Goal: Register for event/course: Sign up to attend an event or enroll in a course

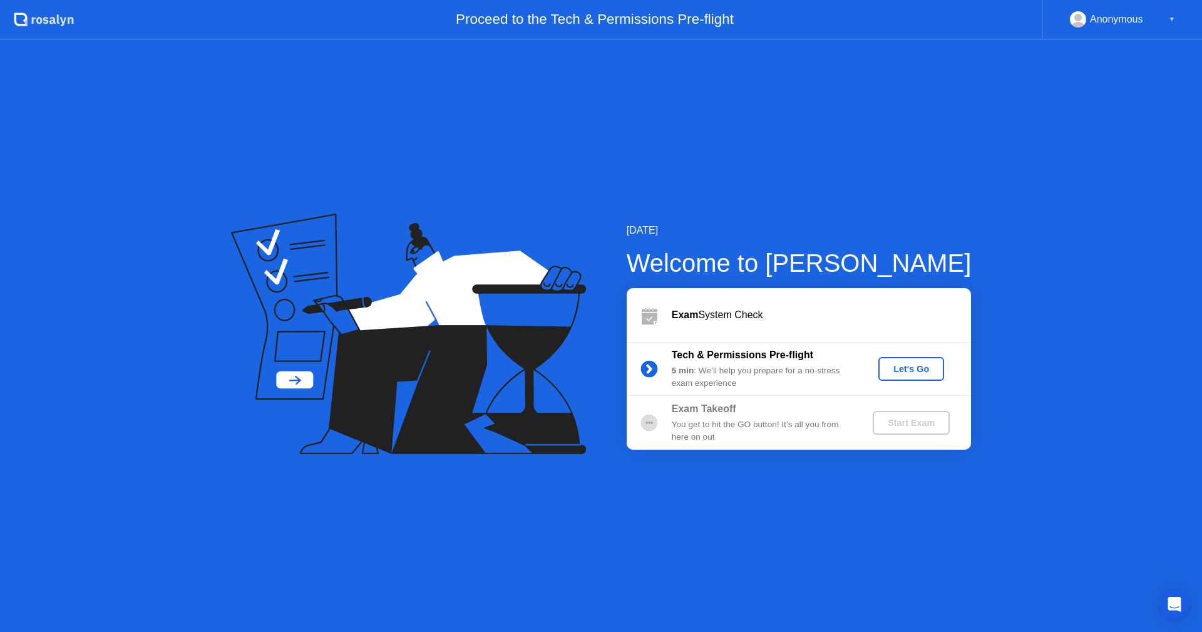
click at [610, 104] on div "[DATE] Welcome to [PERSON_NAME] Exam System Check Tech & Permissions Pre-flight…" at bounding box center [601, 336] width 1202 height 592
click at [916, 368] on div "Let's Go" at bounding box center [911, 369] width 56 height 10
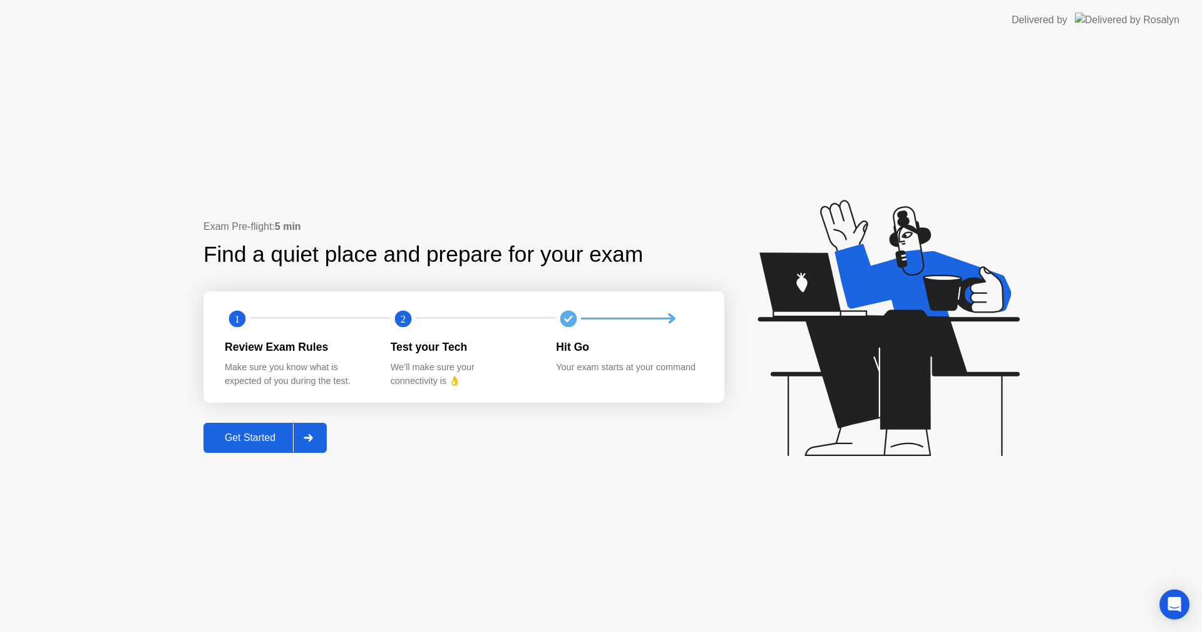
click at [262, 439] on div "Get Started" at bounding box center [250, 437] width 86 height 11
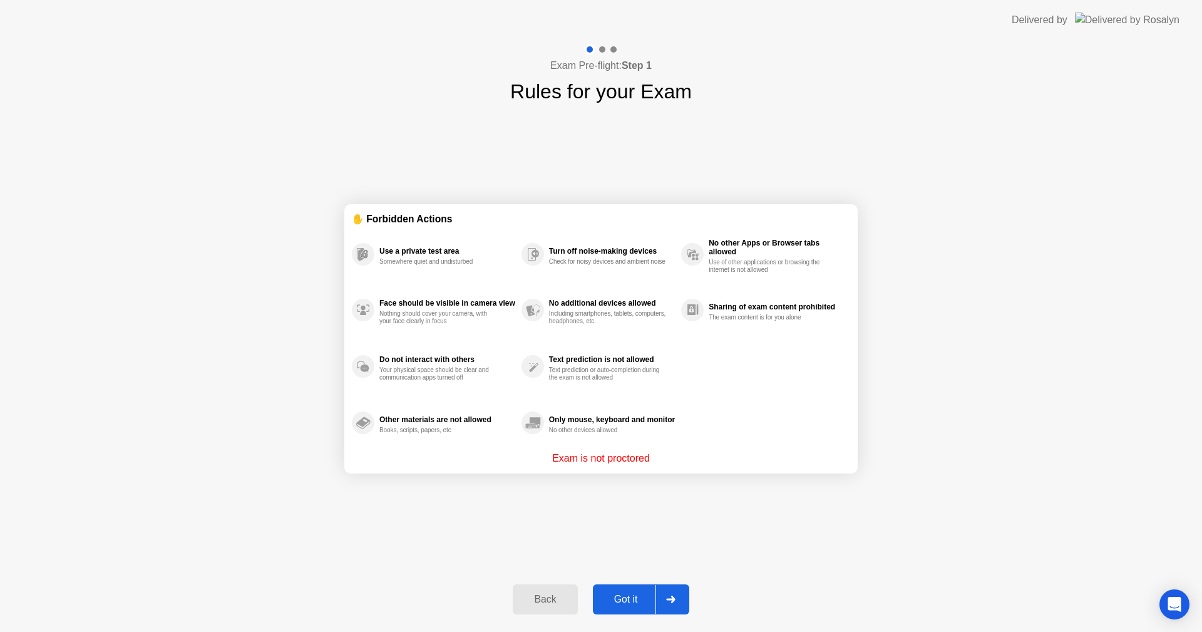
click at [631, 599] on div "Got it" at bounding box center [626, 598] width 59 height 11
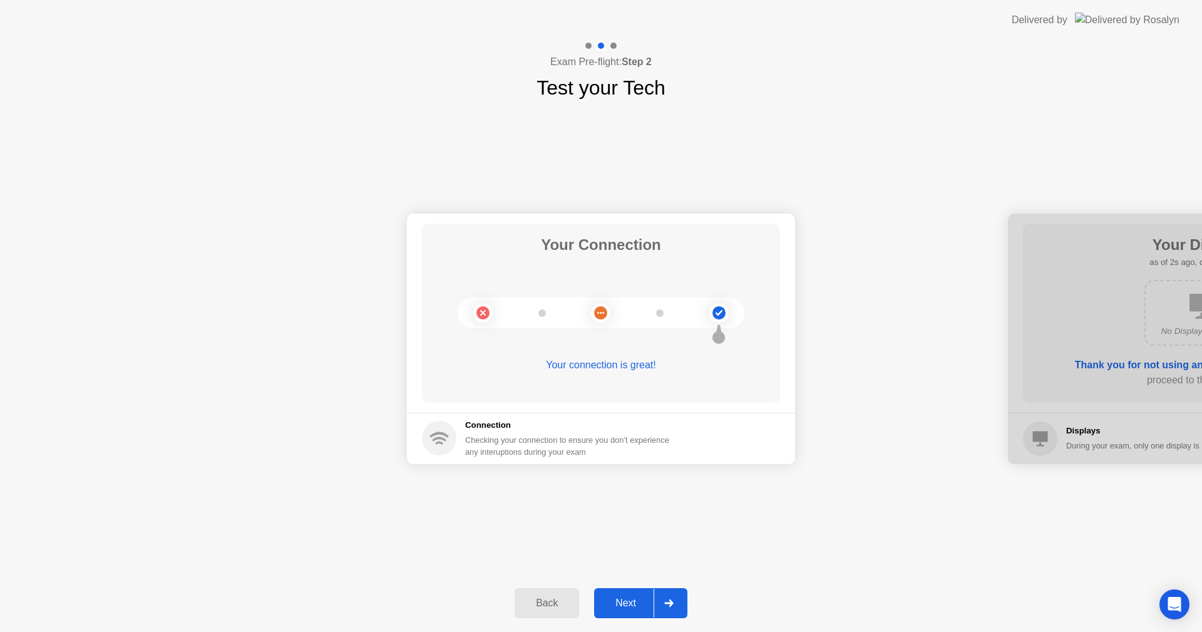
click at [642, 603] on div "Next" at bounding box center [626, 602] width 56 height 11
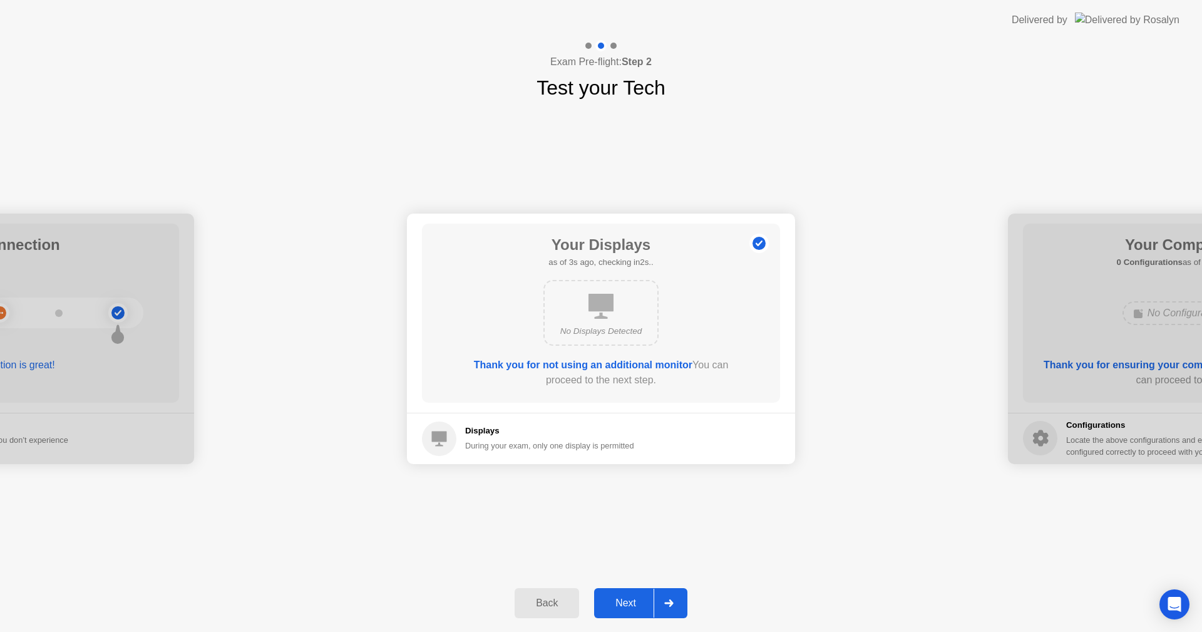
click at [591, 285] on div "No Displays Detected" at bounding box center [600, 313] width 115 height 66
click at [629, 602] on div "Next" at bounding box center [626, 602] width 56 height 11
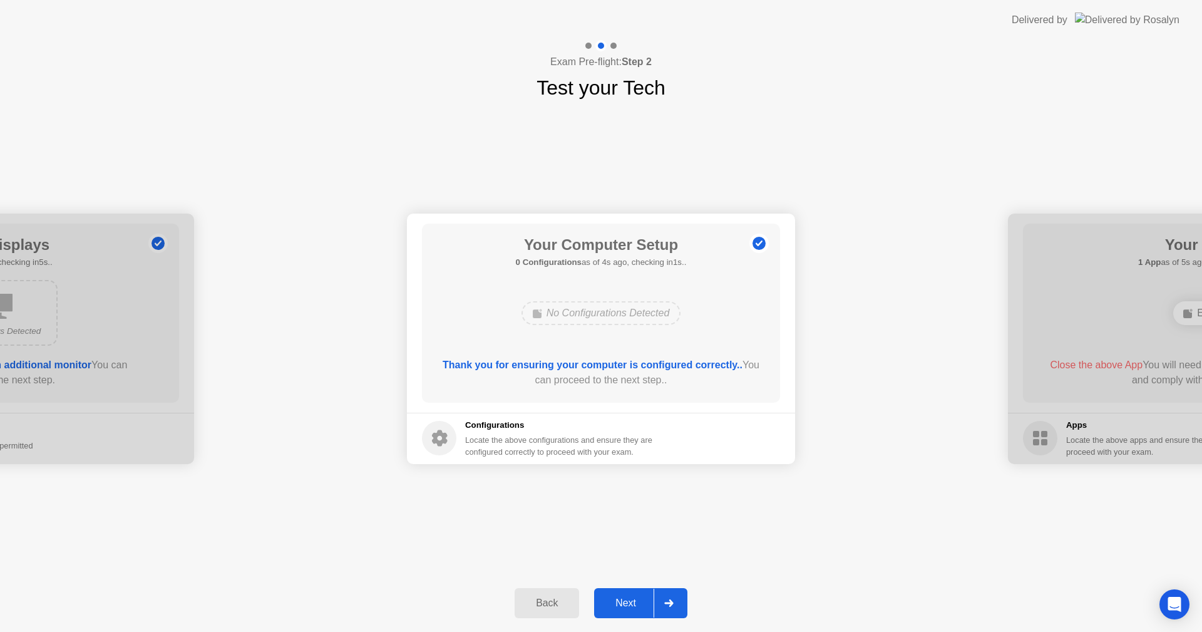
click at [638, 602] on div "Next" at bounding box center [626, 602] width 56 height 11
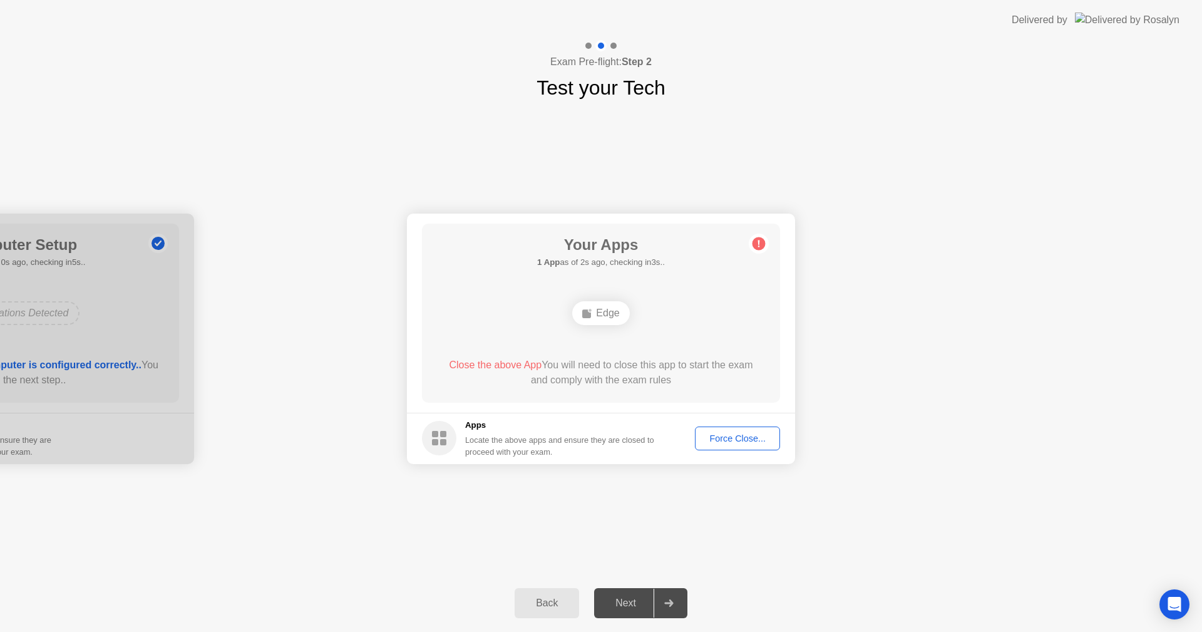
click at [608, 389] on div "Close the above App You will need to close this app to start the exam and compl…" at bounding box center [601, 374] width 322 height 35
click at [594, 305] on div "Edge" at bounding box center [600, 313] width 57 height 24
click at [726, 439] on div "Force Close..." at bounding box center [737, 438] width 76 height 10
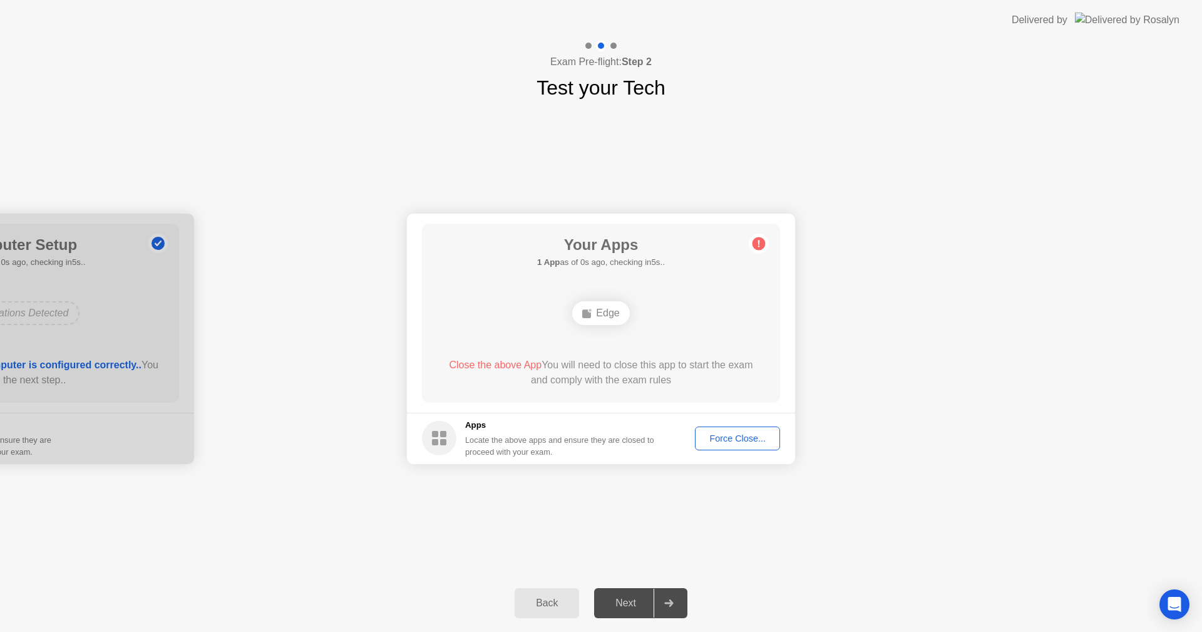
click at [596, 311] on div "Edge" at bounding box center [600, 313] width 57 height 24
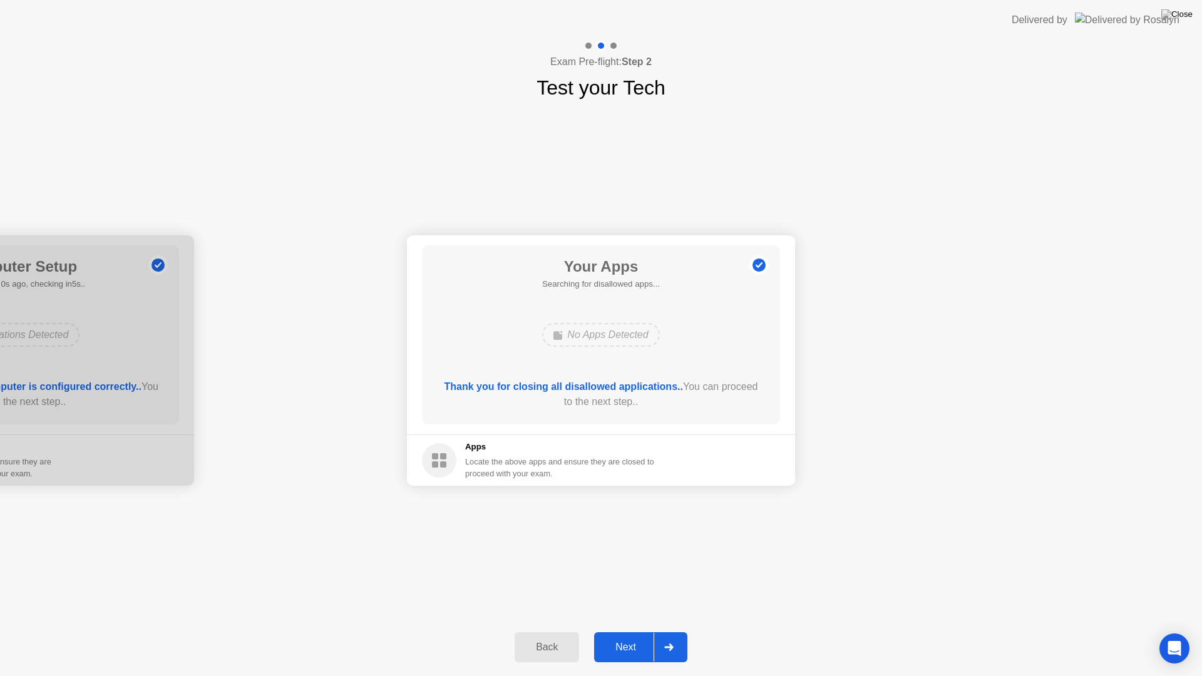
drag, startPoint x: 643, startPoint y: 646, endPoint x: 640, endPoint y: 556, distance: 90.2
click at [640, 556] on div "Exam Pre-flight: Step 2 Test your Tech Your Connection Your connection is great…" at bounding box center [601, 358] width 1202 height 636
click at [640, 556] on div "Your Connection Your connection is great! Connection Checking your connection t…" at bounding box center [601, 361] width 1202 height 516
click at [650, 631] on div "Next" at bounding box center [626, 647] width 56 height 11
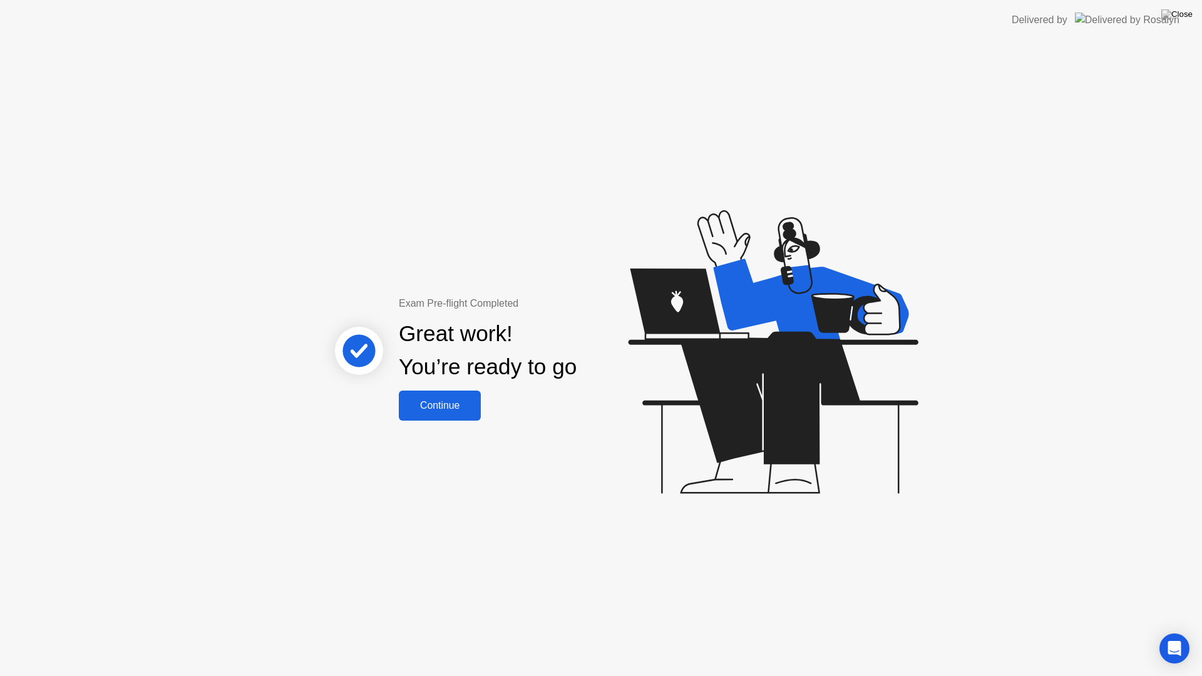
click at [425, 404] on div "Continue" at bounding box center [440, 405] width 74 height 11
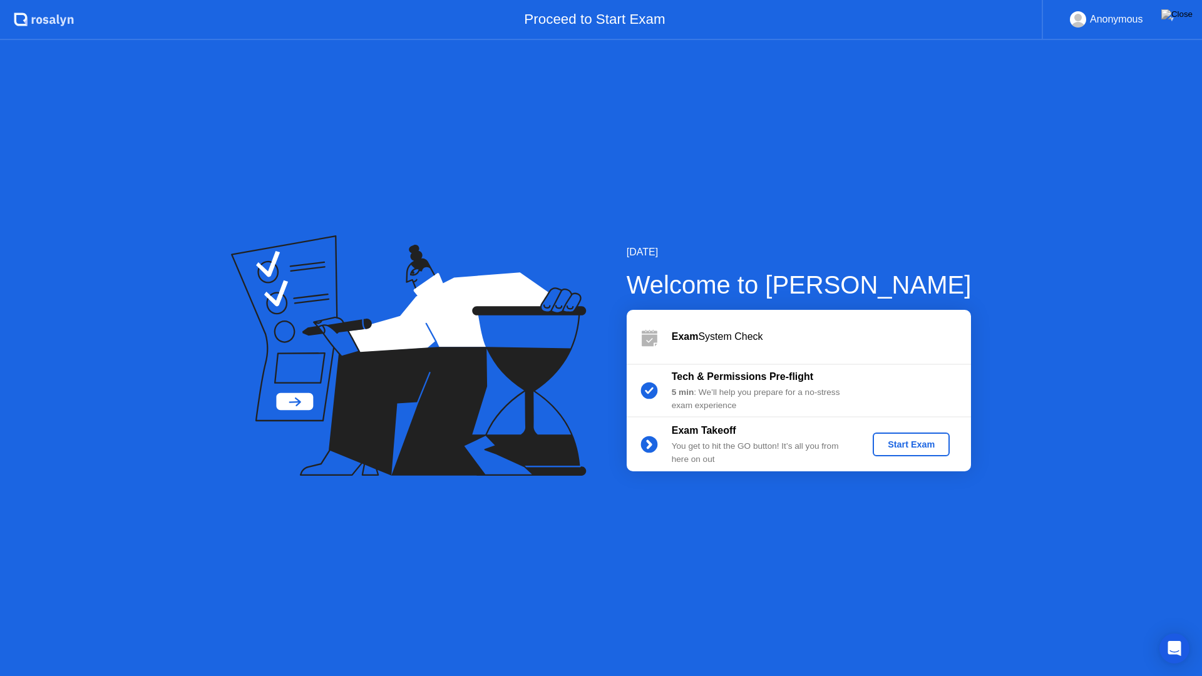
click at [897, 441] on div "Start Exam" at bounding box center [911, 444] width 67 height 10
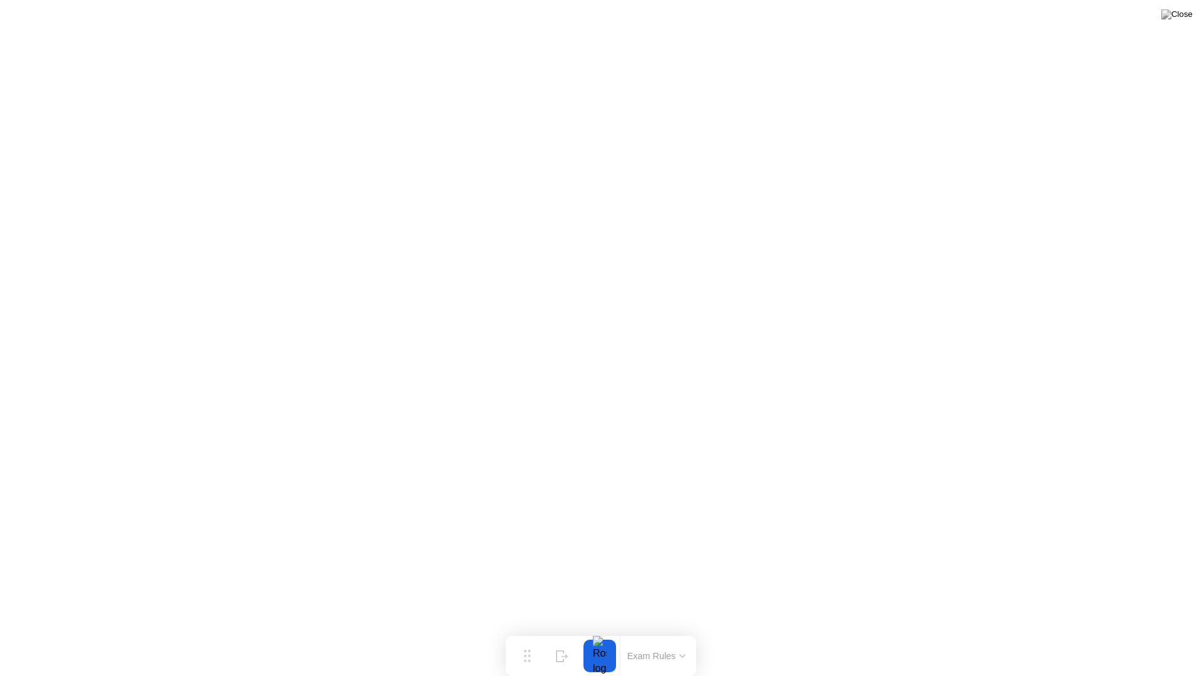
click at [644, 631] on button "Exam Rules" at bounding box center [656, 655] width 66 height 11
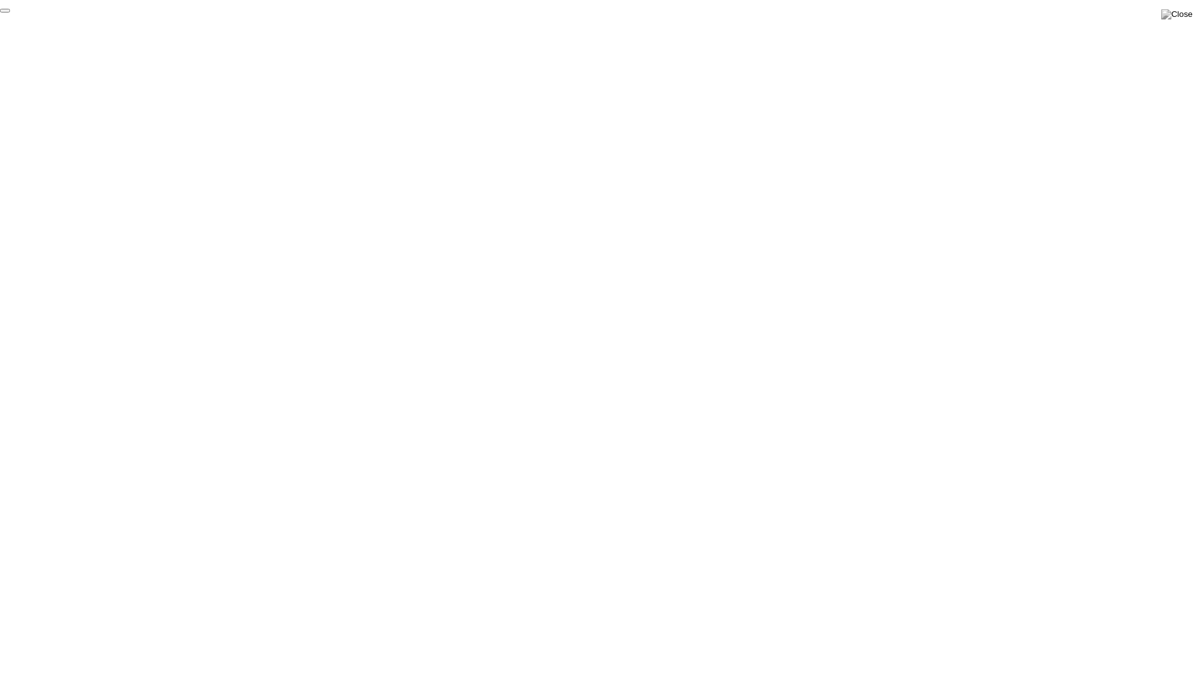
click div "End Proctoring Session"
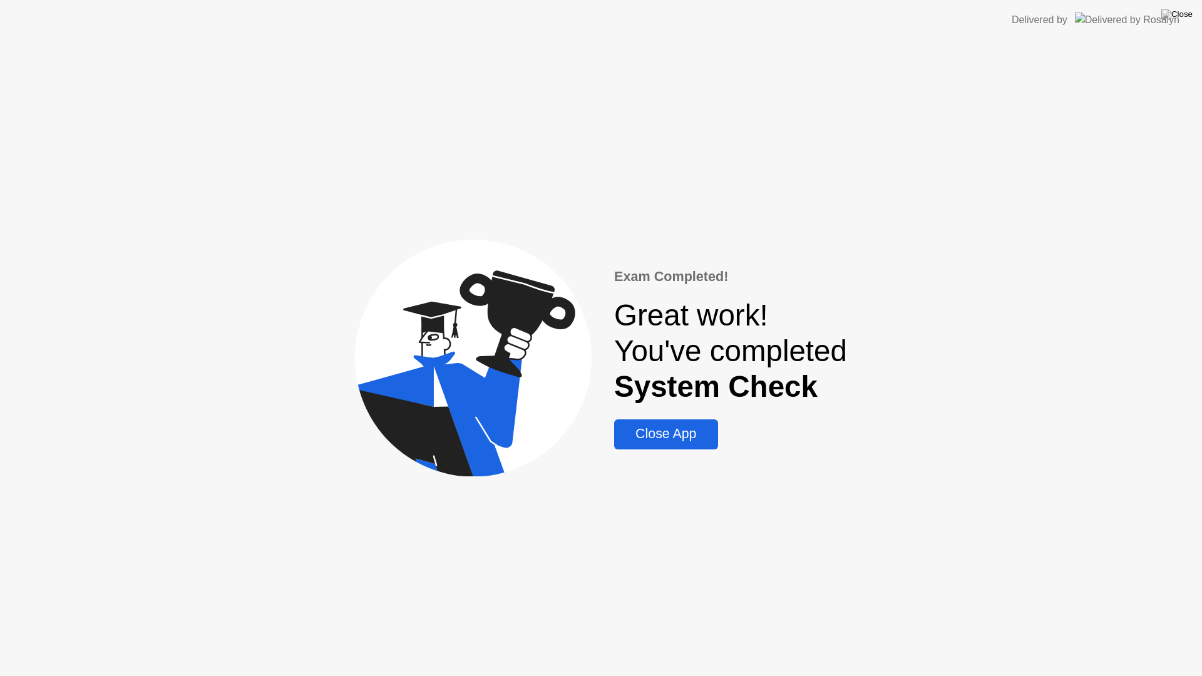
click at [675, 440] on div "Close App" at bounding box center [666, 434] width 96 height 16
